Goal: Task Accomplishment & Management: Manage account settings

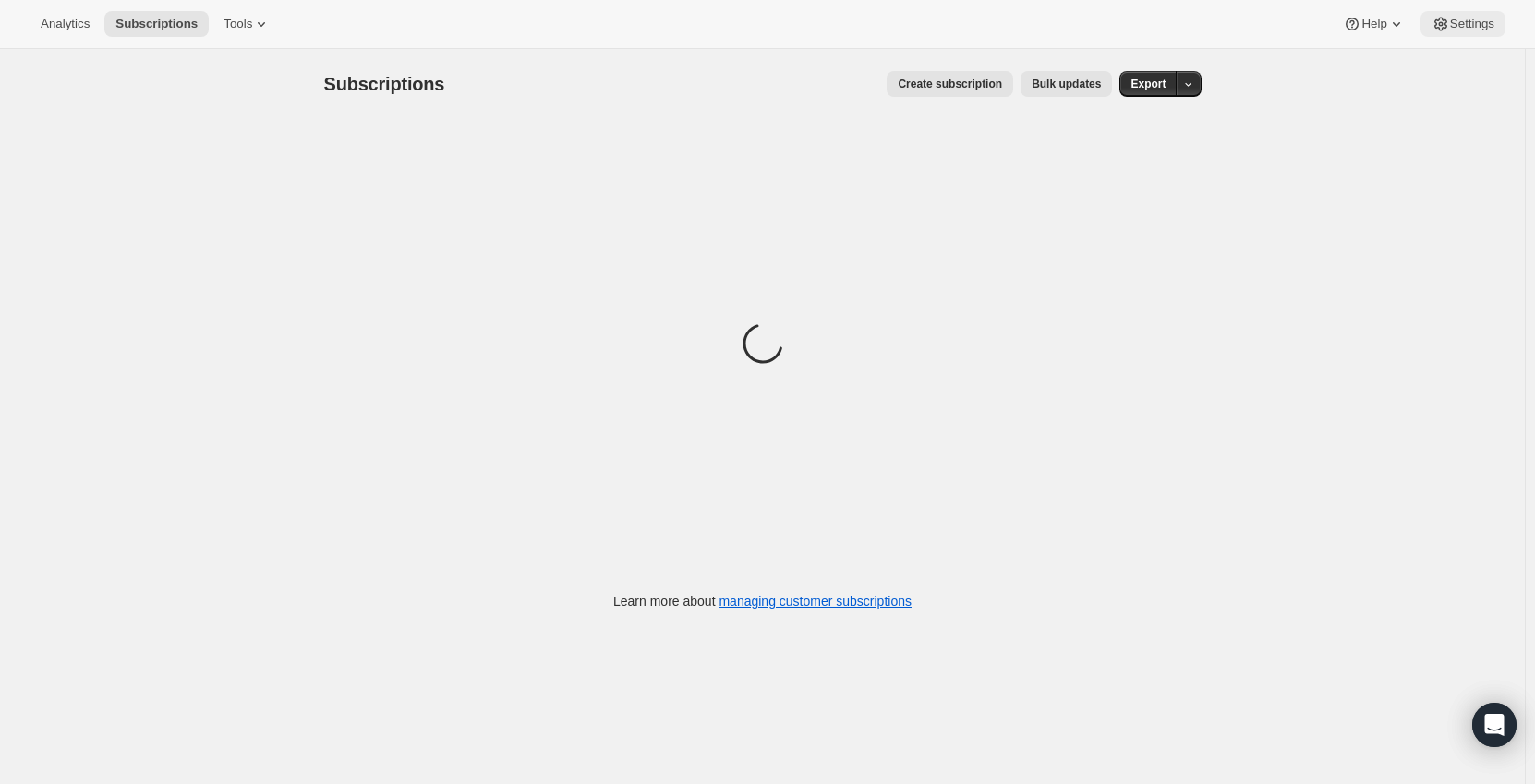
click at [1487, 26] on span "Settings" at bounding box center [1472, 24] width 44 height 15
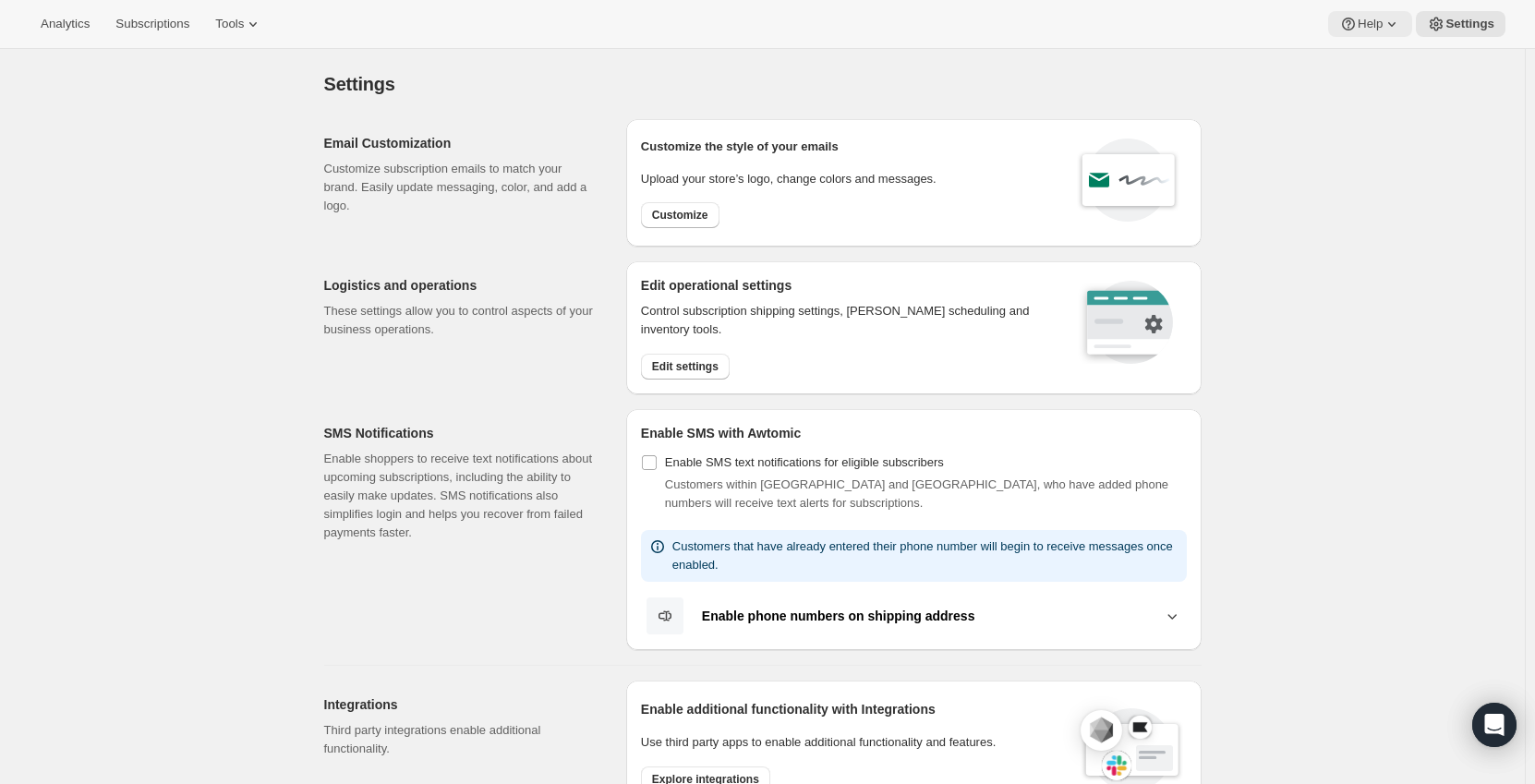
click at [1401, 25] on icon at bounding box center [1392, 24] width 19 height 19
